Goal: Book appointment/travel/reservation

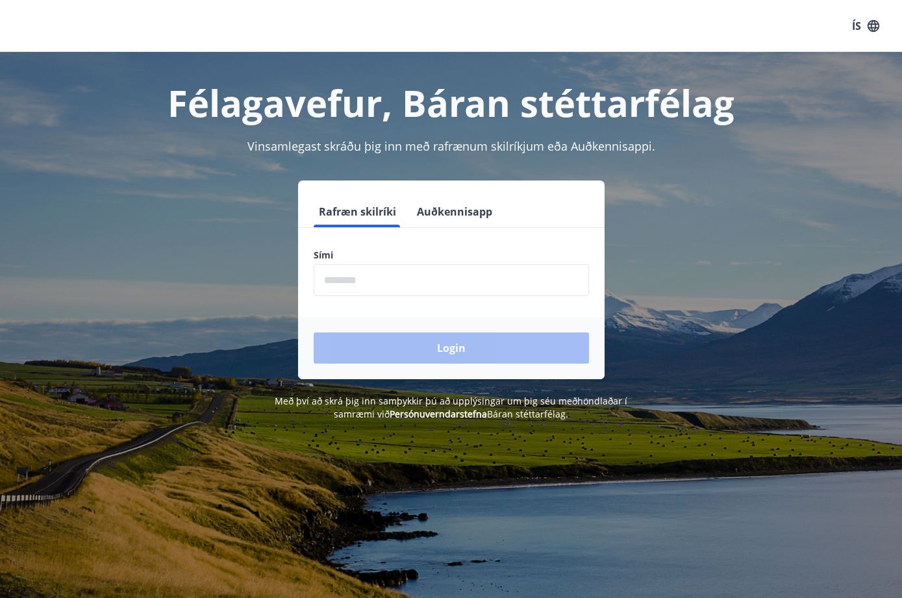
click at [436, 208] on button "Auðkennisapp" at bounding box center [455, 211] width 86 height 31
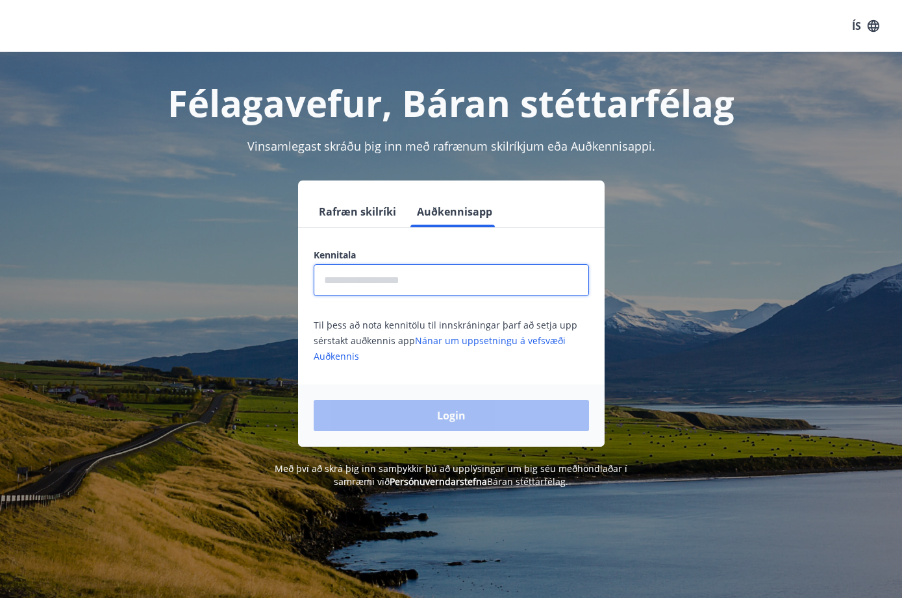
click at [402, 279] on input "text" at bounding box center [451, 280] width 275 height 32
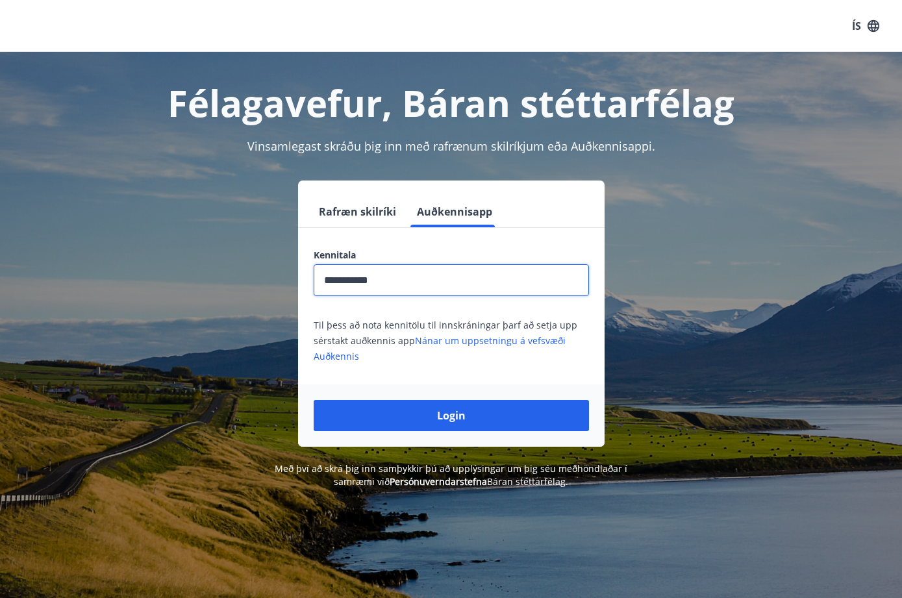
type input "**********"
click at [451, 415] on button "Login" at bounding box center [451, 415] width 275 height 31
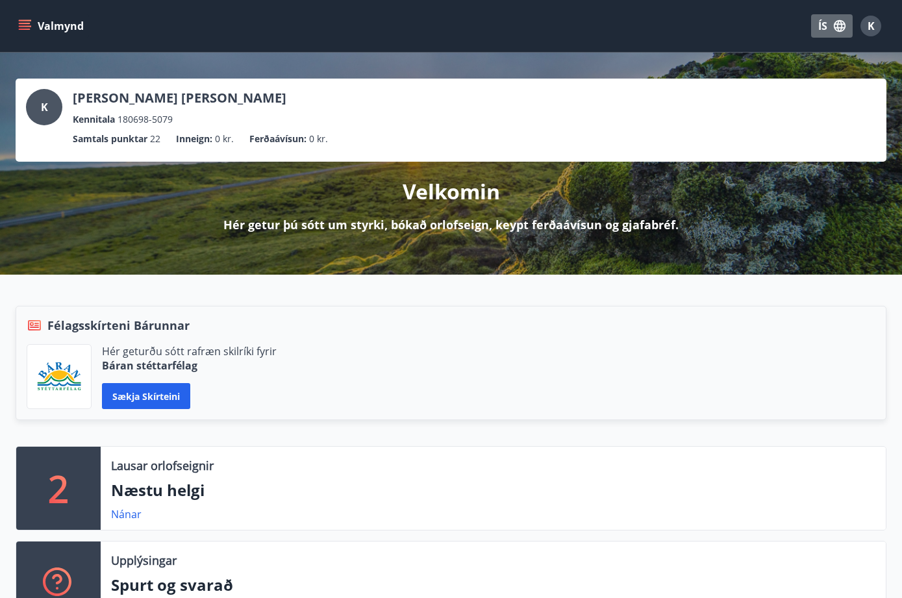
click at [840, 31] on icon "button" at bounding box center [839, 26] width 12 height 12
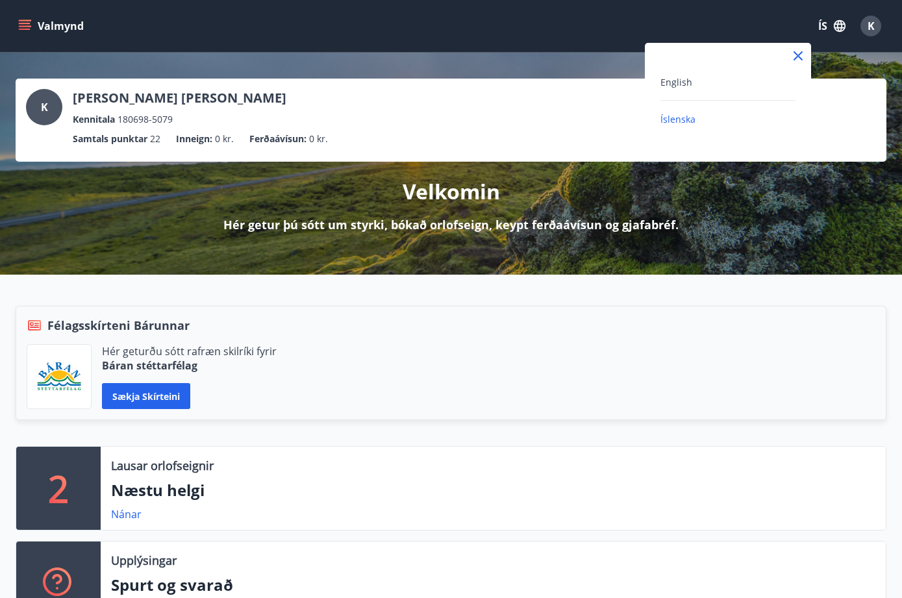
click at [695, 82] on div "English" at bounding box center [727, 82] width 135 height 16
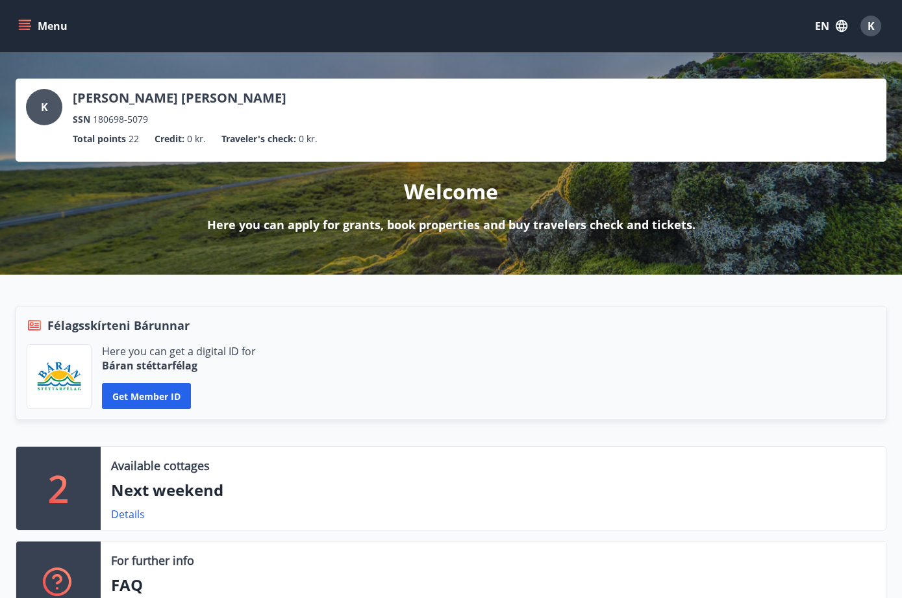
click at [32, 28] on button "Menu" at bounding box center [44, 25] width 57 height 23
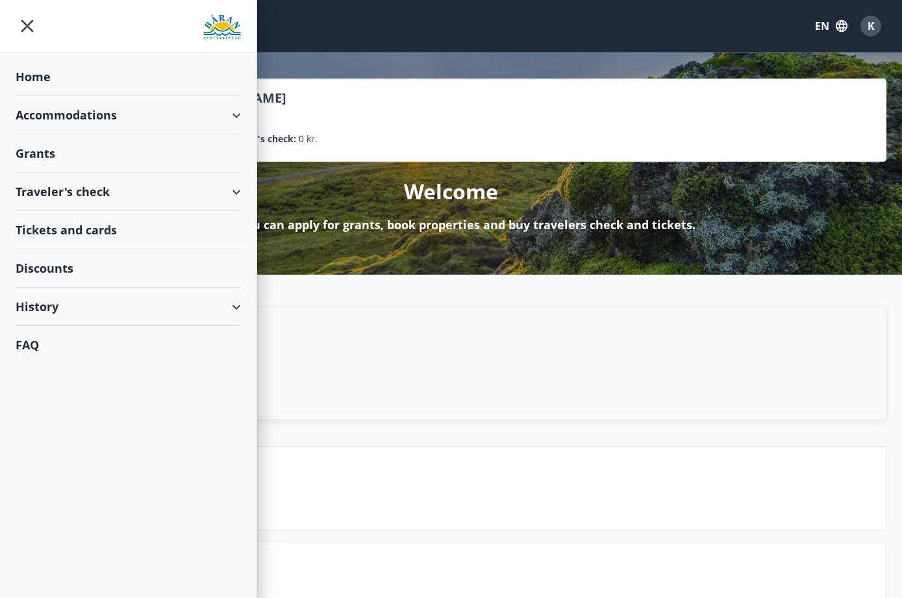
click at [105, 116] on div "Accommodations" at bounding box center [128, 115] width 225 height 38
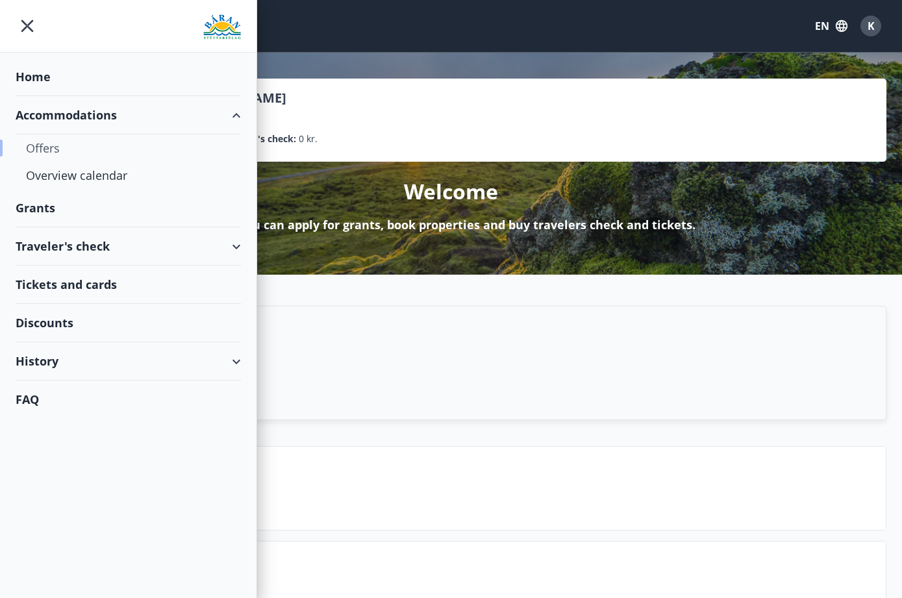
click at [41, 150] on div "Offers" at bounding box center [128, 147] width 204 height 27
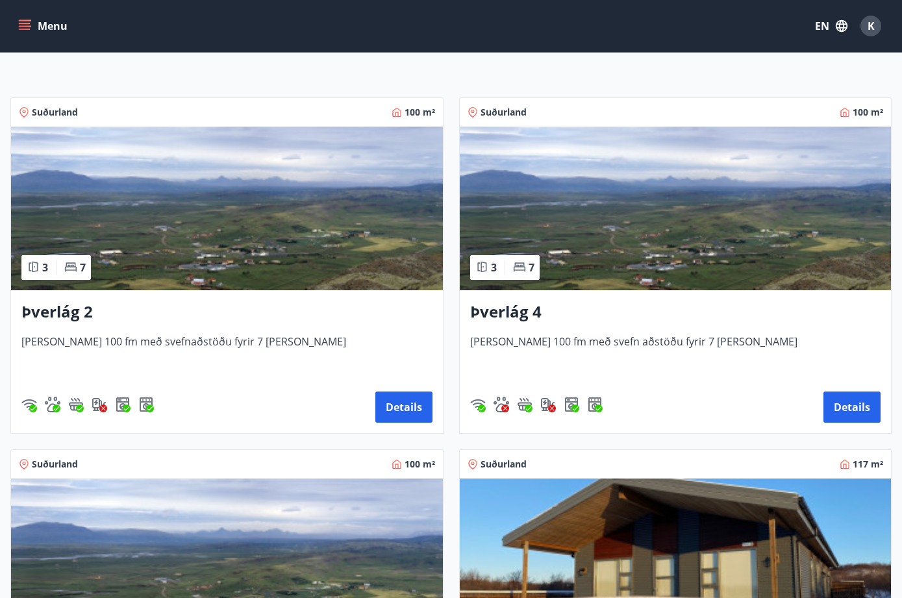
scroll to position [194, 0]
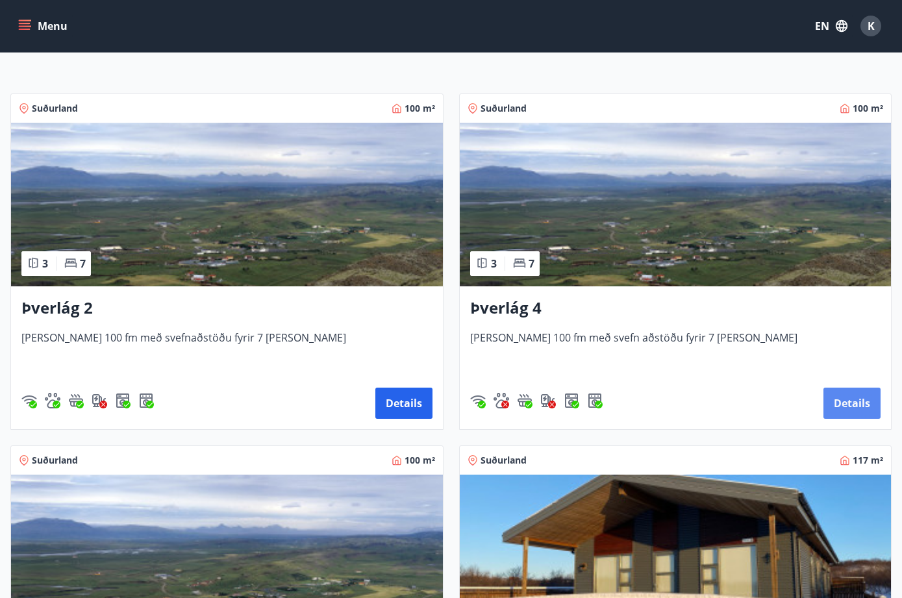
click at [840, 393] on button "Details" at bounding box center [851, 403] width 57 height 31
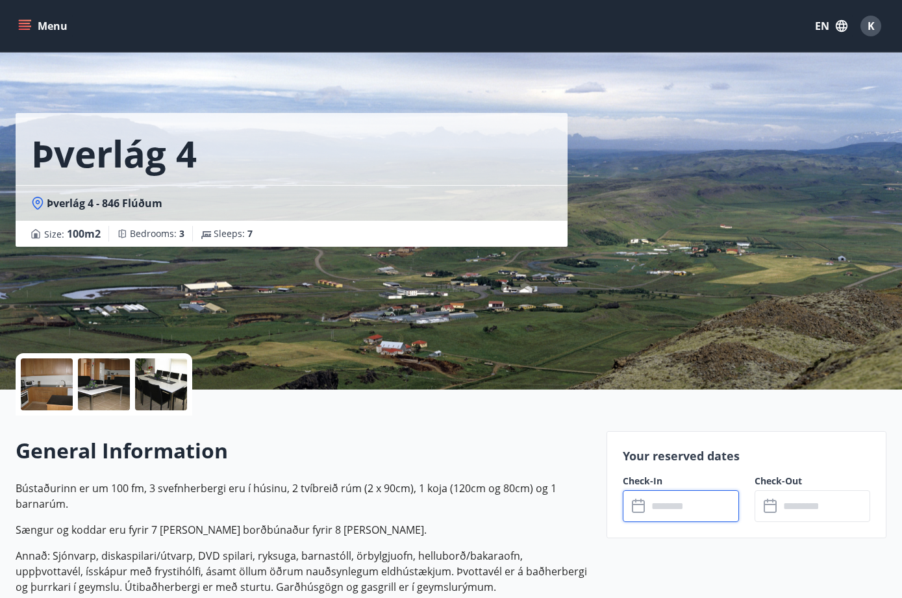
click at [648, 502] on input "text" at bounding box center [693, 506] width 92 height 32
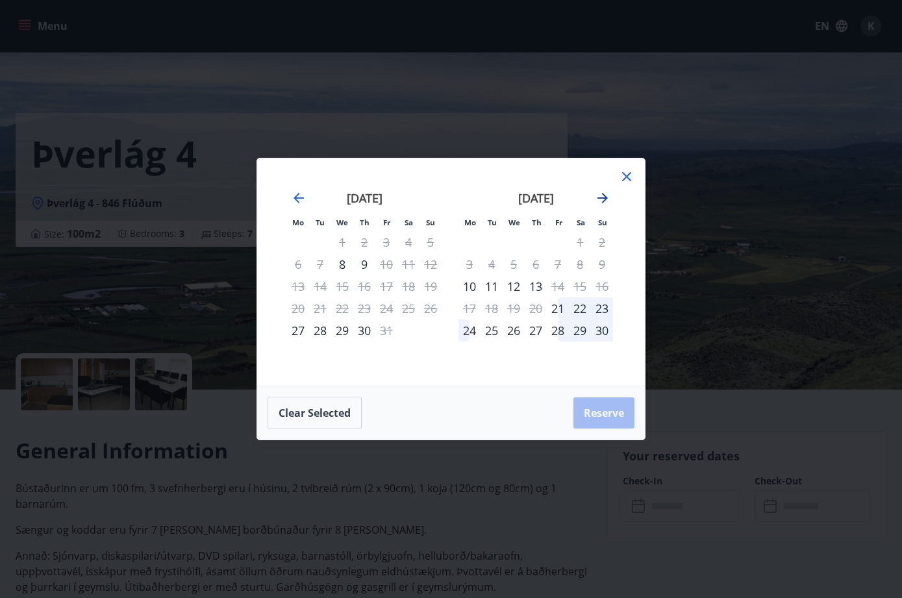
click at [599, 201] on icon "Move forward to switch to the next month." at bounding box center [603, 198] width 16 height 16
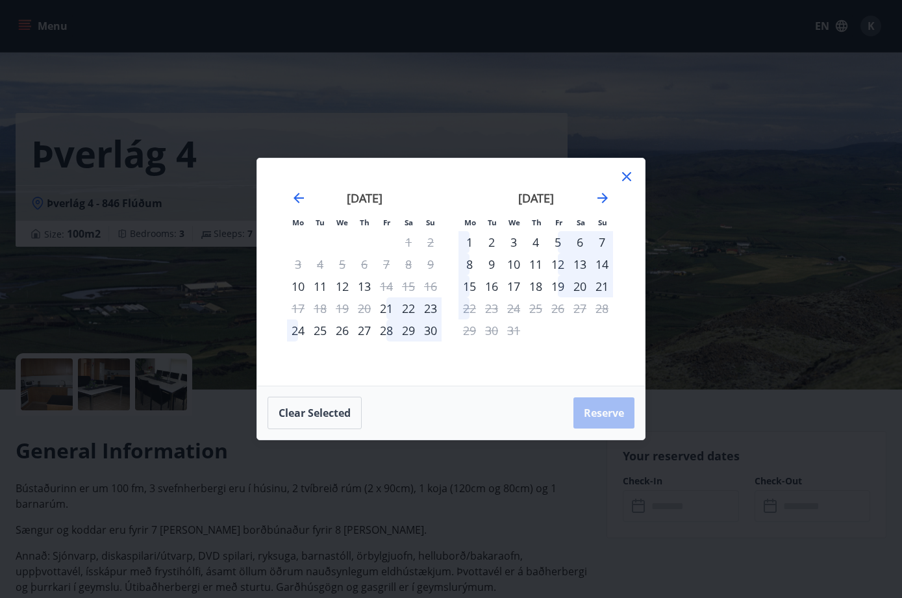
click at [623, 177] on icon at bounding box center [627, 177] width 16 height 16
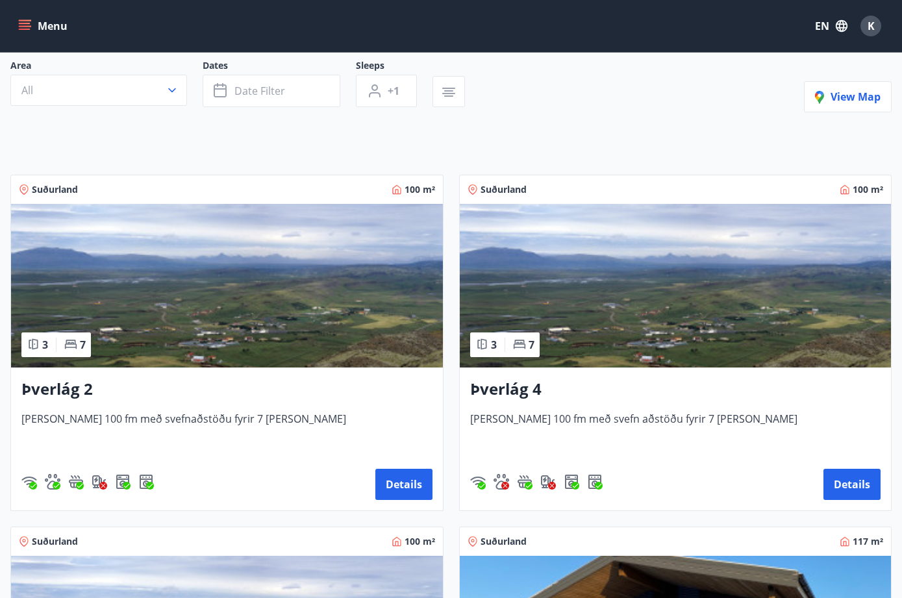
scroll to position [123, 0]
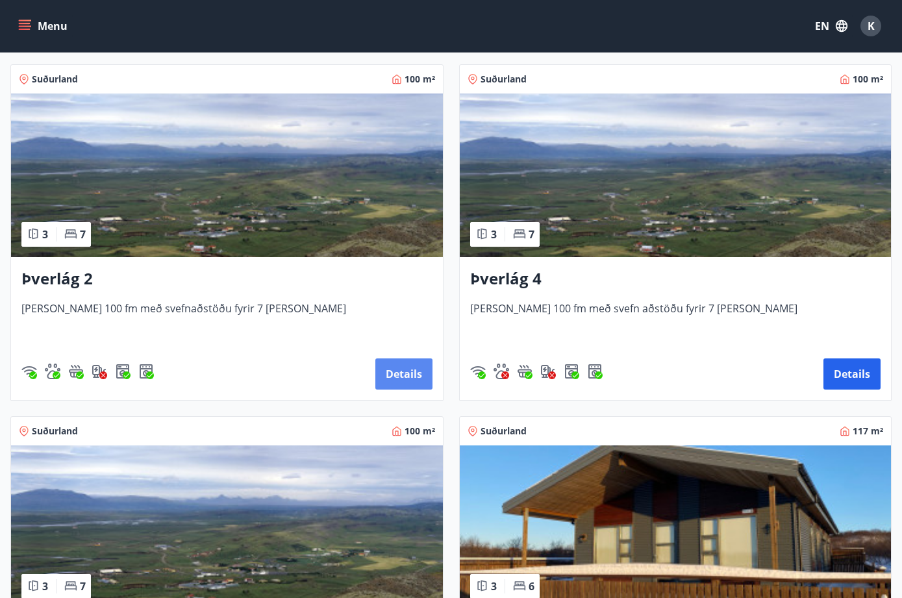
click at [399, 375] on button "Details" at bounding box center [403, 373] width 57 height 31
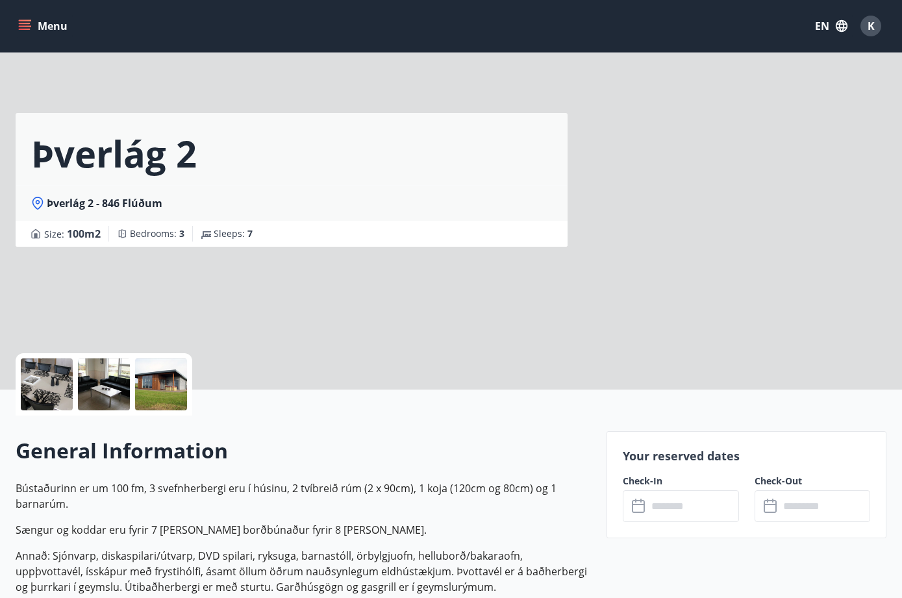
click at [668, 506] on input "text" at bounding box center [693, 506] width 92 height 32
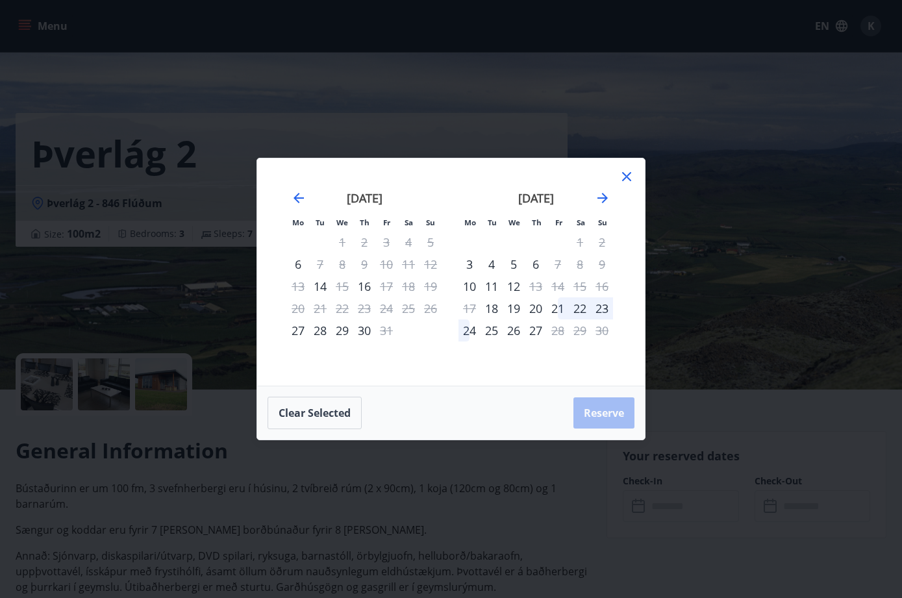
click at [671, 234] on div "Mo Tu We Th Fr Sa Su Mo Tu We Th Fr Sa Su September 2025 1 2 3 4 5 6 7 8 9 10 1…" at bounding box center [451, 299] width 902 height 598
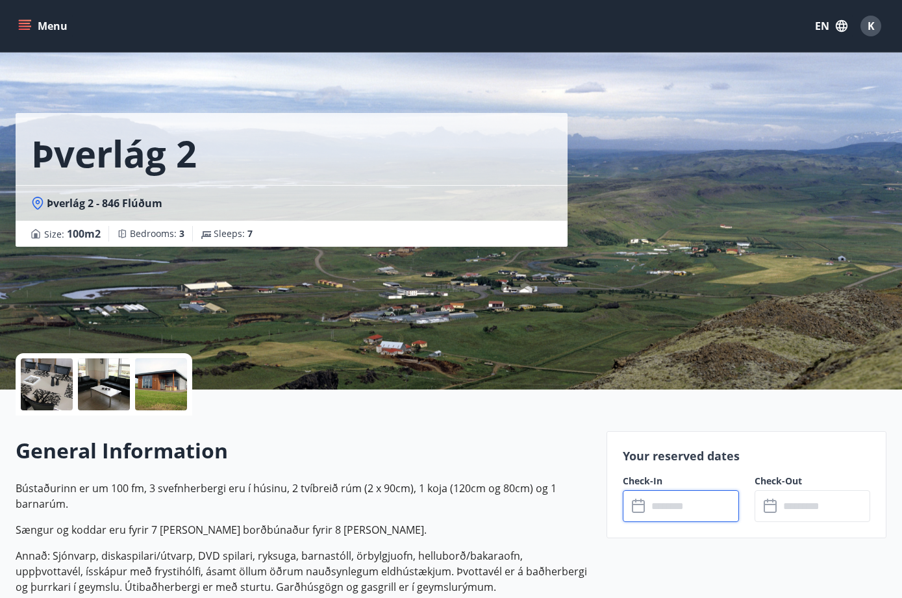
scroll to position [1, 0]
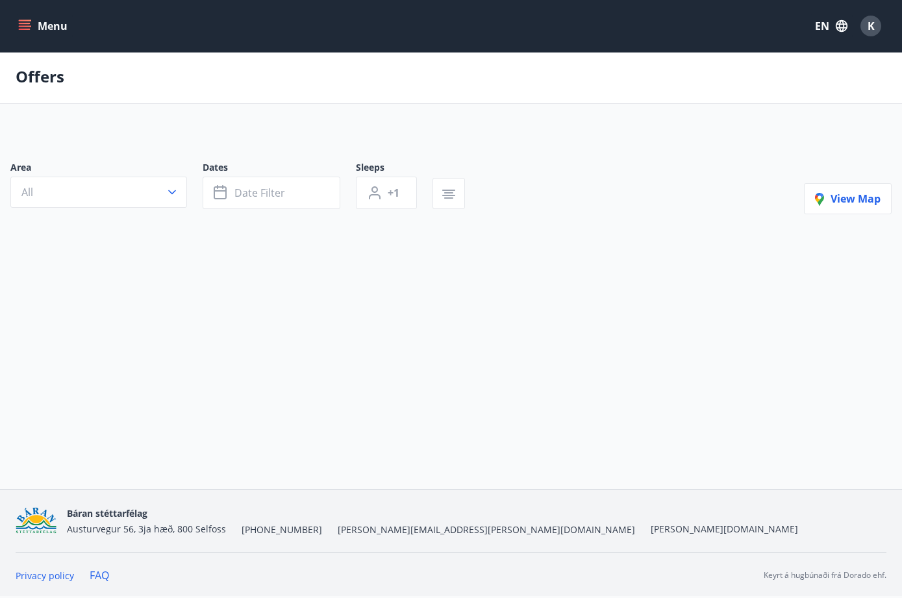
scroll to position [2, 0]
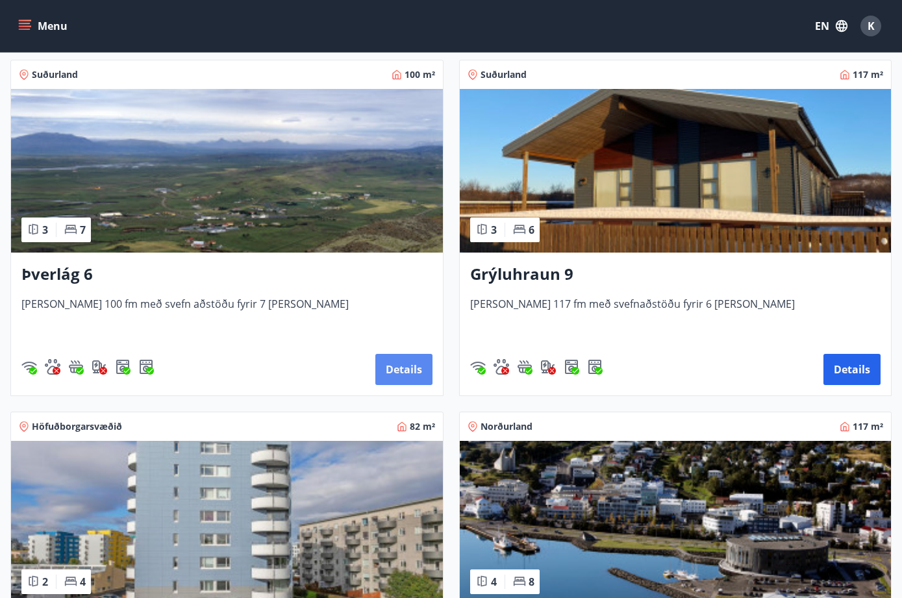
click at [410, 368] on button "Details" at bounding box center [403, 369] width 57 height 31
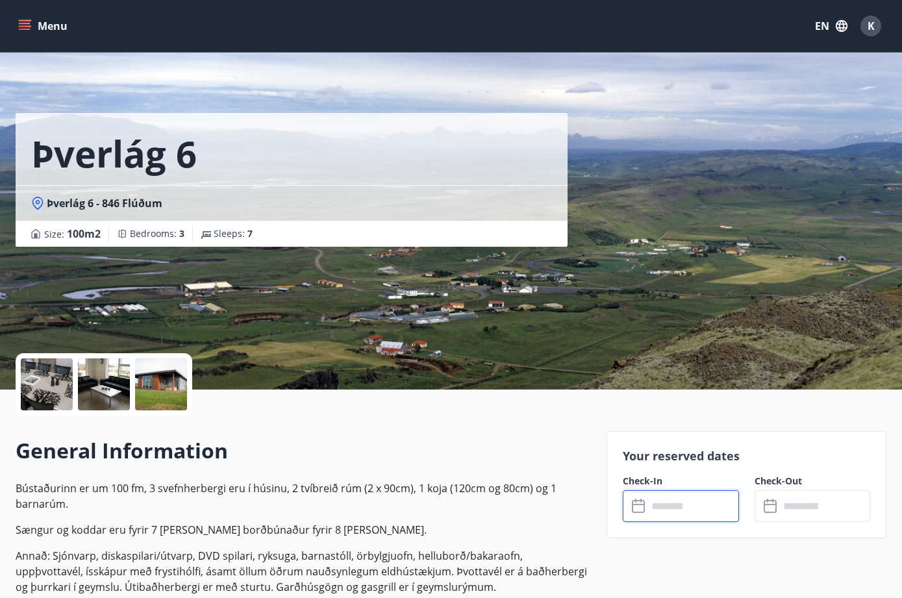
click at [660, 505] on input "text" at bounding box center [693, 506] width 92 height 32
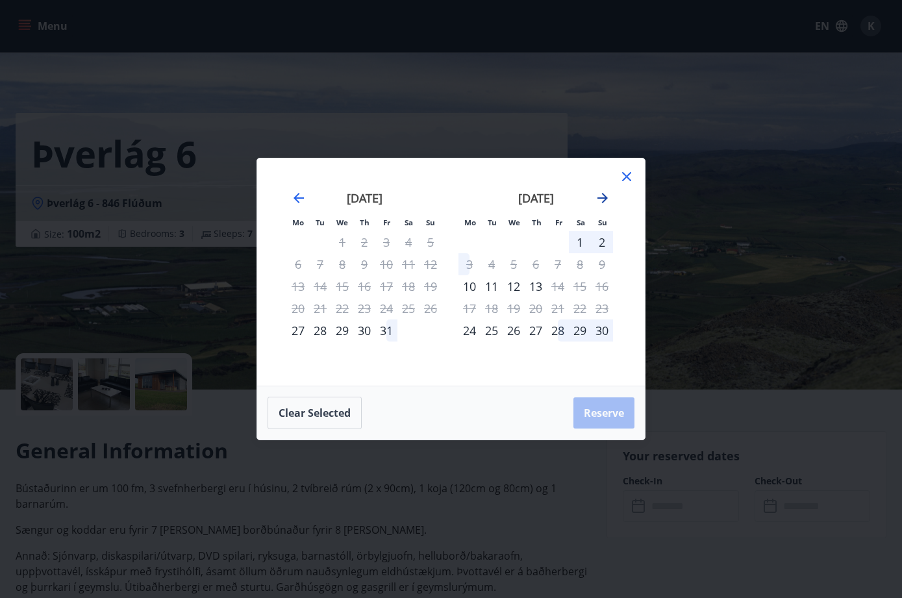
click at [605, 201] on icon "Move forward to switch to the next month." at bounding box center [603, 198] width 16 height 16
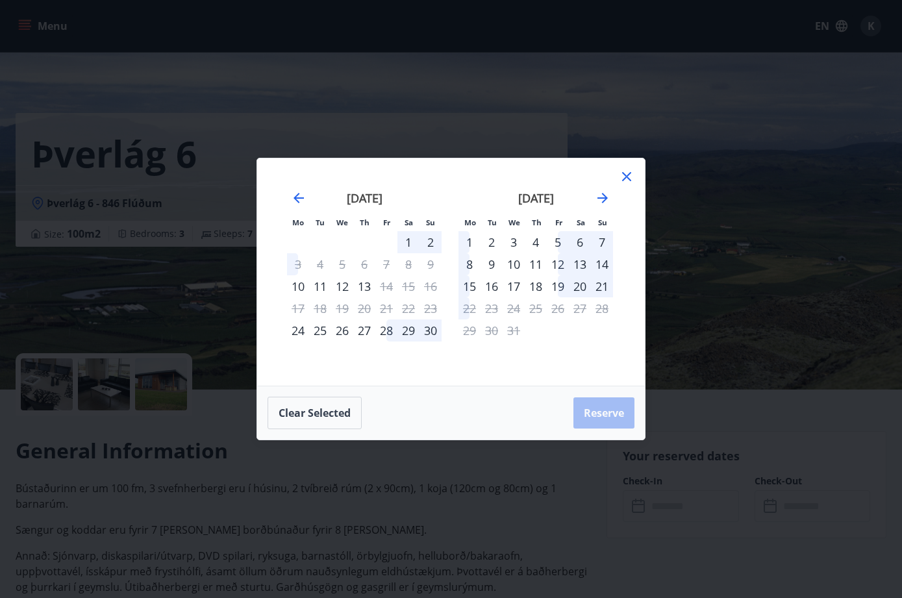
click at [627, 175] on icon at bounding box center [627, 177] width 16 height 16
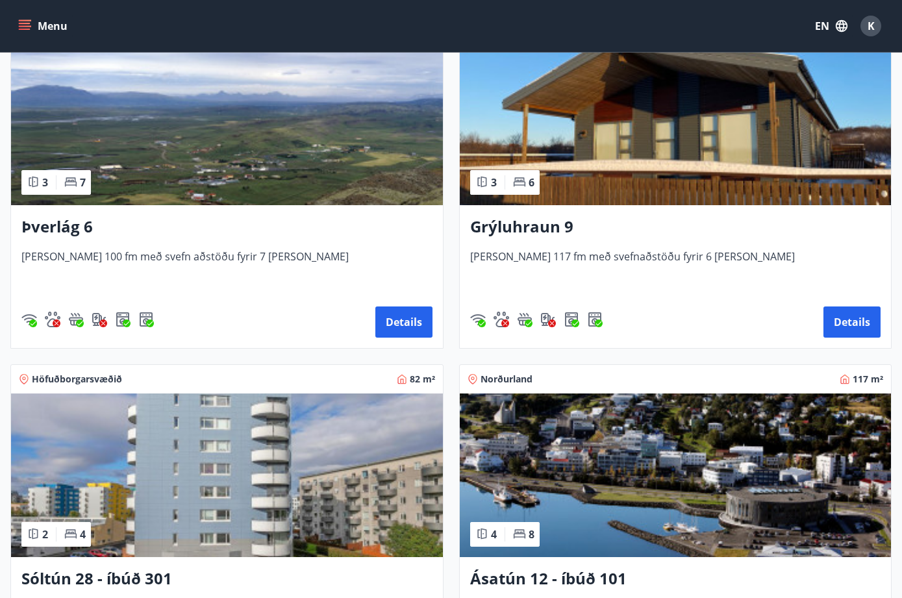
scroll to position [628, 0]
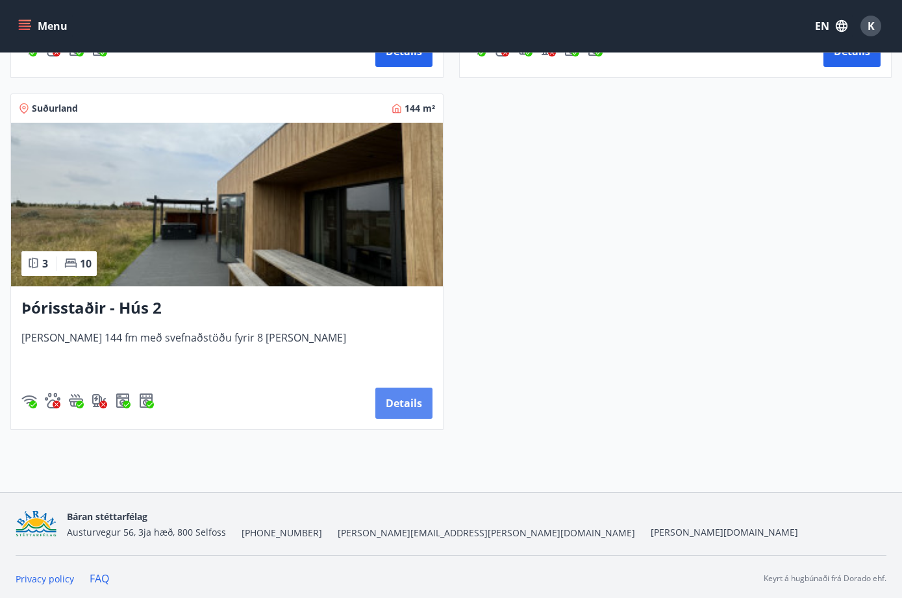
click at [410, 403] on button "Details" at bounding box center [403, 403] width 57 height 31
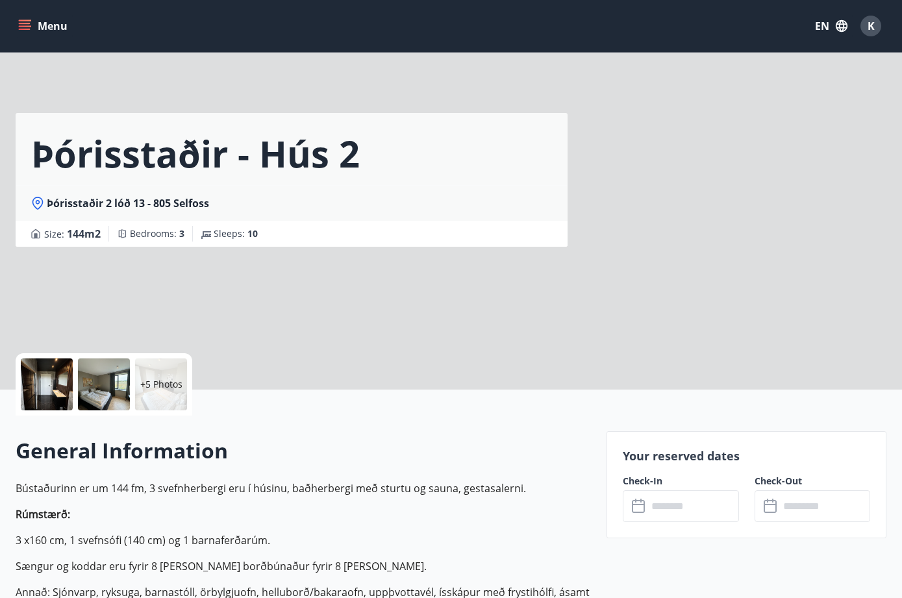
click at [667, 502] on input "text" at bounding box center [693, 506] width 92 height 32
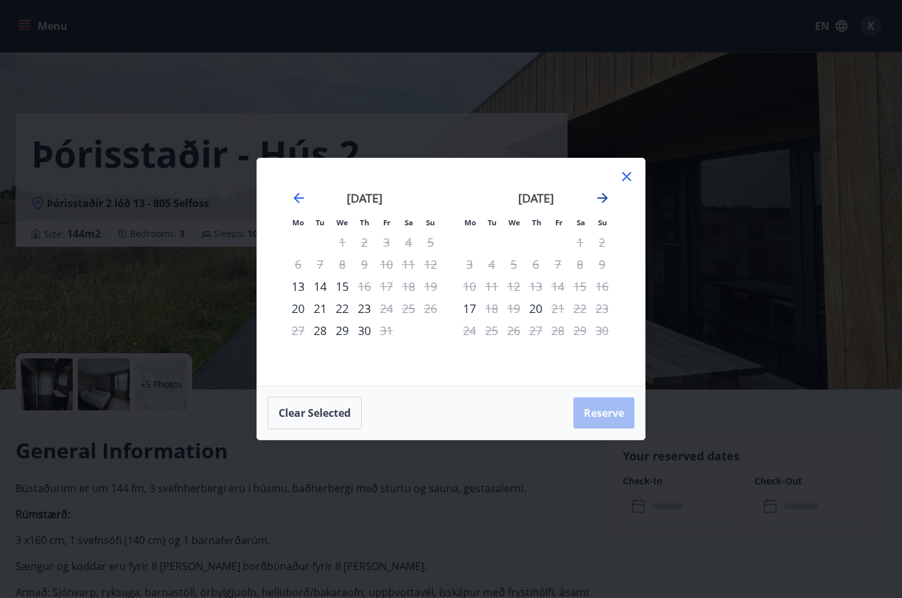
click at [602, 197] on icon "Move forward to switch to the next month." at bounding box center [603, 198] width 16 height 16
click at [598, 193] on icon "Move forward to switch to the next month." at bounding box center [603, 198] width 16 height 16
click at [289, 195] on div "December 2025" at bounding box center [364, 202] width 154 height 57
click at [293, 195] on icon "Move backward to switch to the previous month." at bounding box center [299, 198] width 16 height 16
click at [628, 179] on icon at bounding box center [626, 176] width 9 height 9
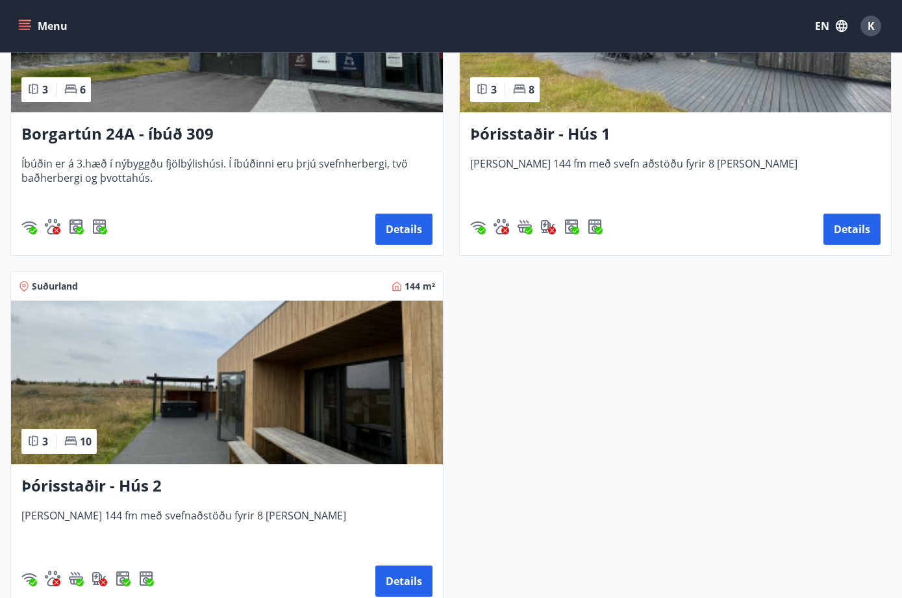
scroll to position [1468, 0]
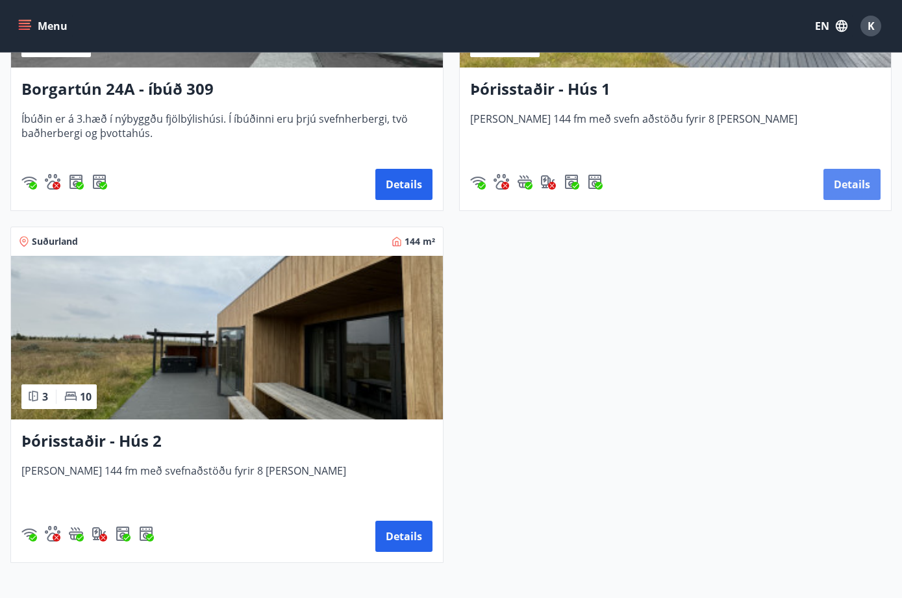
click at [841, 190] on button "Details" at bounding box center [851, 184] width 57 height 31
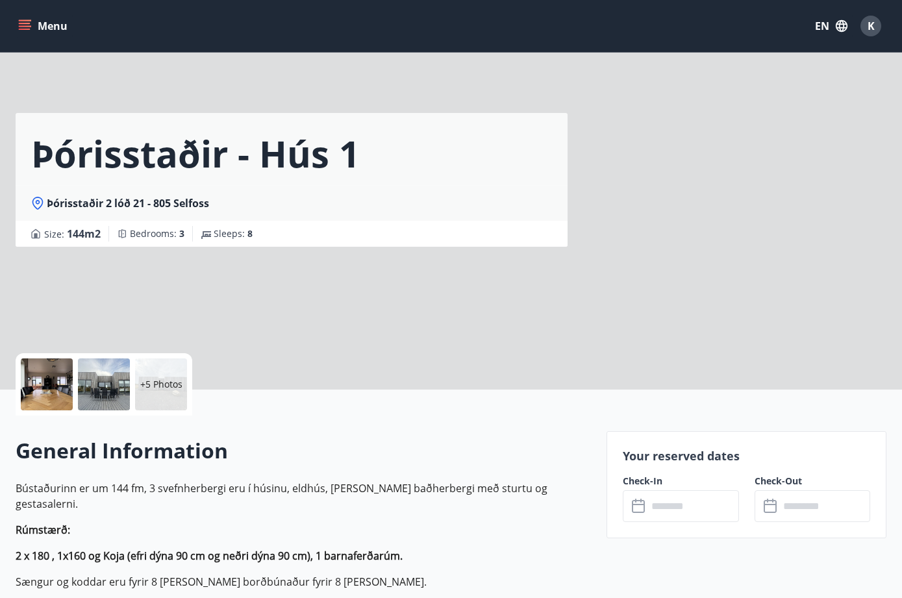
click at [663, 502] on input "text" at bounding box center [693, 506] width 92 height 32
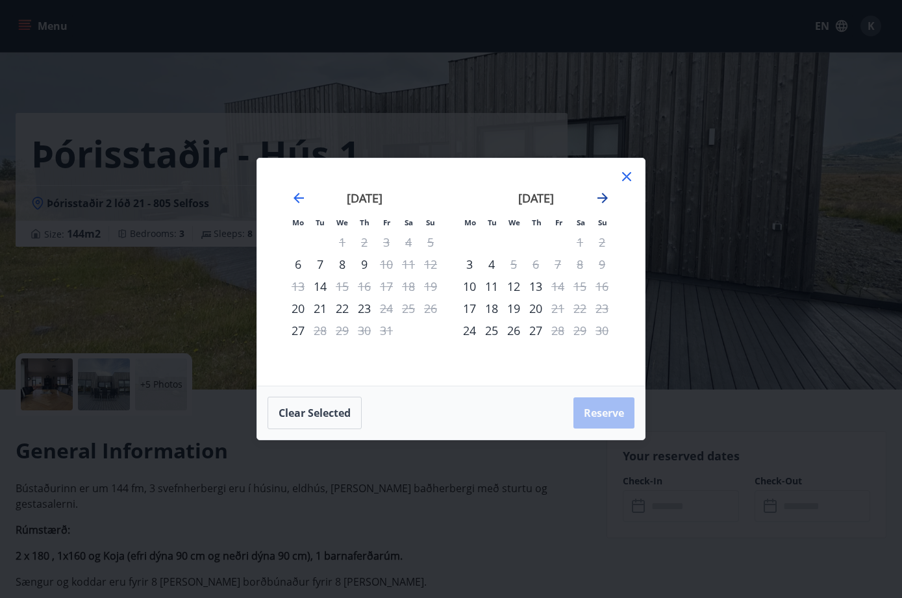
click at [601, 202] on icon "Move forward to switch to the next month." at bounding box center [603, 198] width 16 height 16
click at [628, 179] on icon at bounding box center [626, 176] width 9 height 9
